Goal: Task Accomplishment & Management: Manage account settings

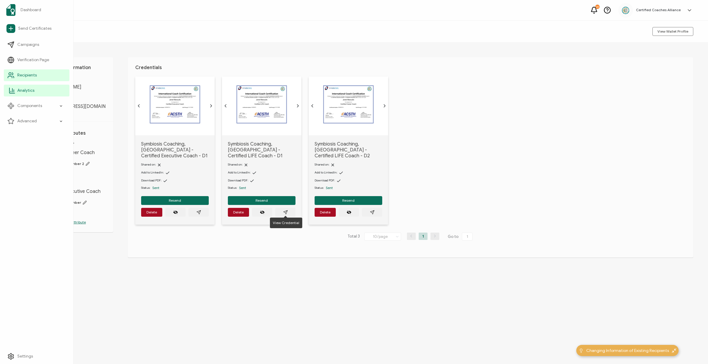
click at [20, 91] on span "Analytics" at bounding box center [25, 91] width 17 height 6
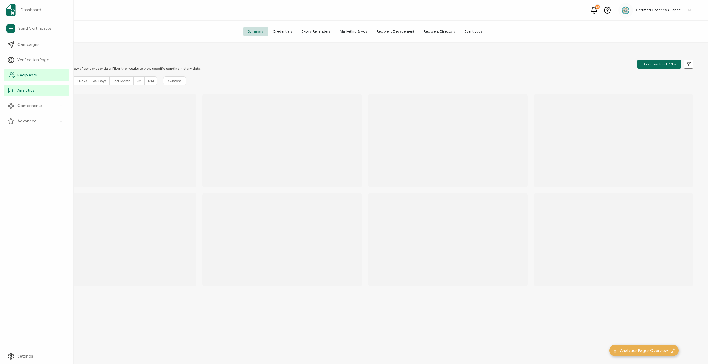
click at [31, 77] on span "Recipients" at bounding box center [26, 75] width 19 height 6
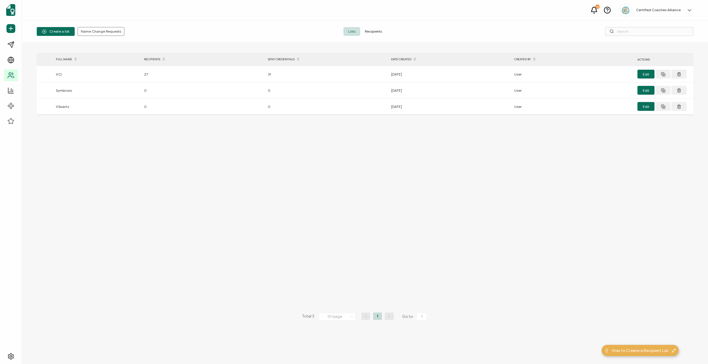
click at [375, 31] on span "Recipients" at bounding box center [373, 31] width 26 height 9
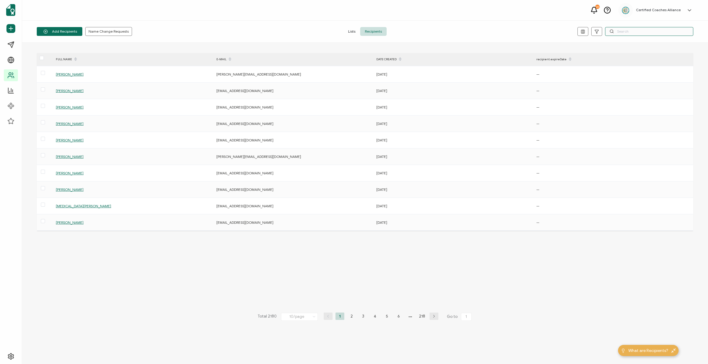
click at [635, 29] on input "text" at bounding box center [649, 31] width 88 height 9
paste input "[URL][DOMAIN_NAME]"
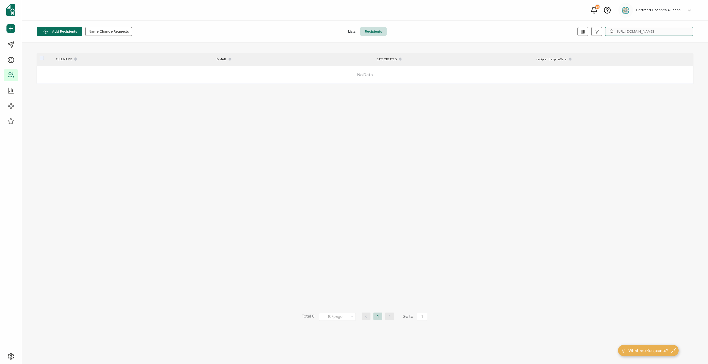
click at [657, 32] on input "[URL][DOMAIN_NAME]" at bounding box center [649, 31] width 88 height 9
paste input "[EMAIL_ADDRESS][DOMAIN_NAME]"
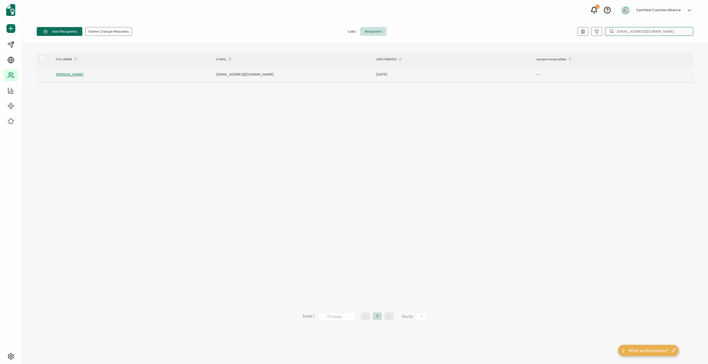
type input "[EMAIL_ADDRESS][DOMAIN_NAME]"
click at [67, 77] on div "[PERSON_NAME]" at bounding box center [133, 74] width 160 height 7
click at [73, 75] on span "[PERSON_NAME]" at bounding box center [70, 74] width 28 height 4
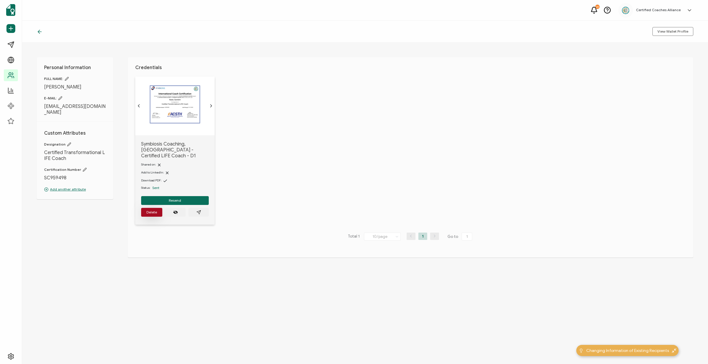
click at [154, 210] on span "Delete" at bounding box center [151, 212] width 11 height 4
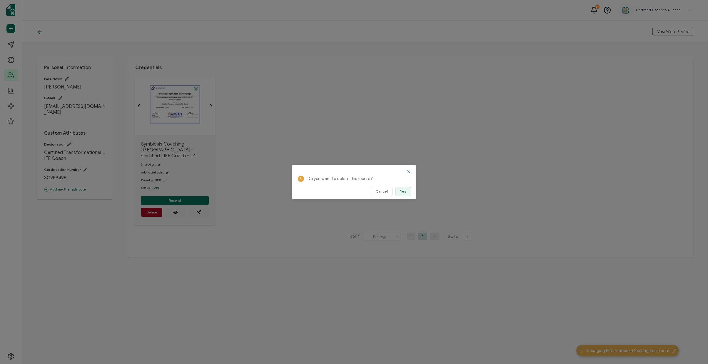
click at [405, 193] on span "Yes" at bounding box center [403, 192] width 6 height 4
